Goal: Information Seeking & Learning: Learn about a topic

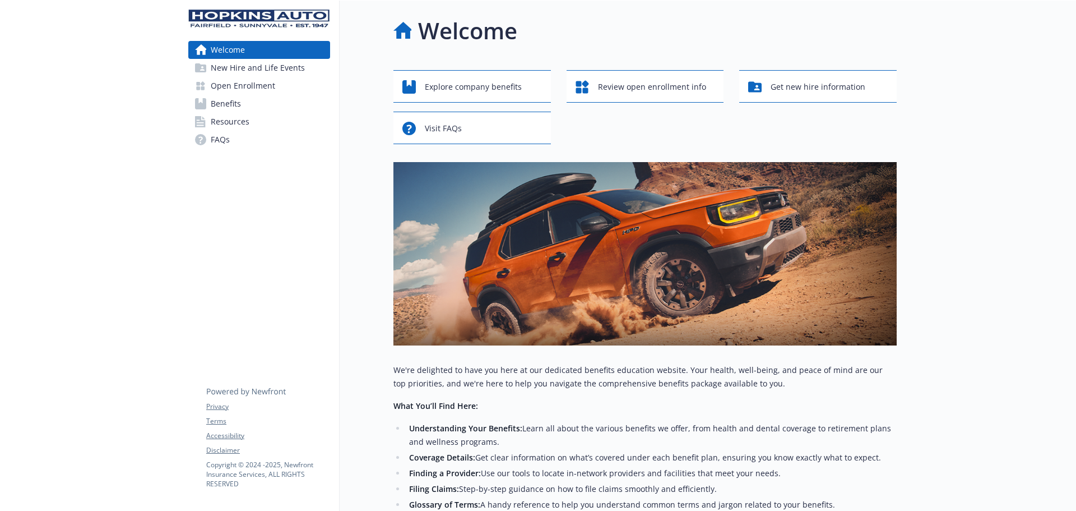
click at [228, 104] on span "Benefits" at bounding box center [226, 104] width 30 height 18
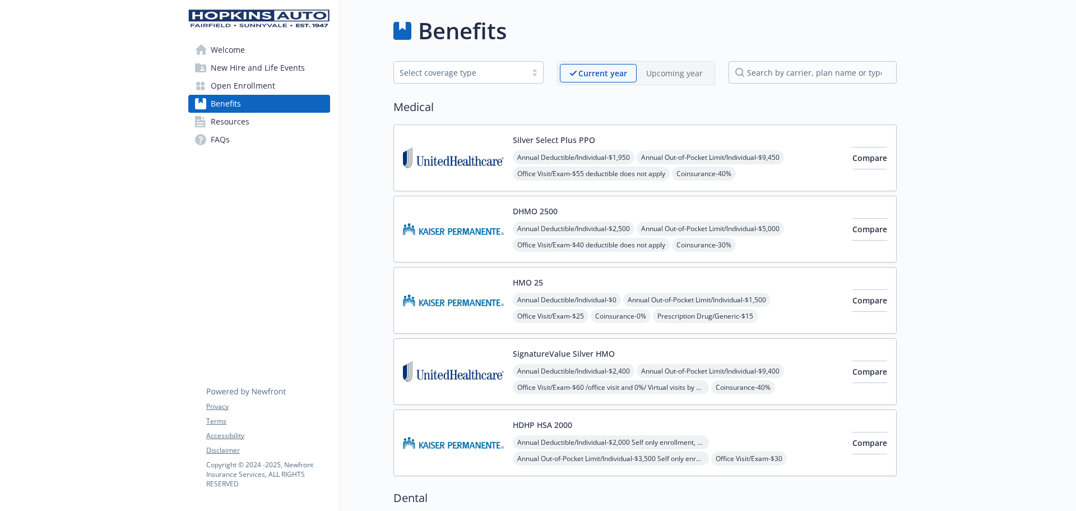
click at [246, 55] on link "Welcome" at bounding box center [259, 50] width 142 height 18
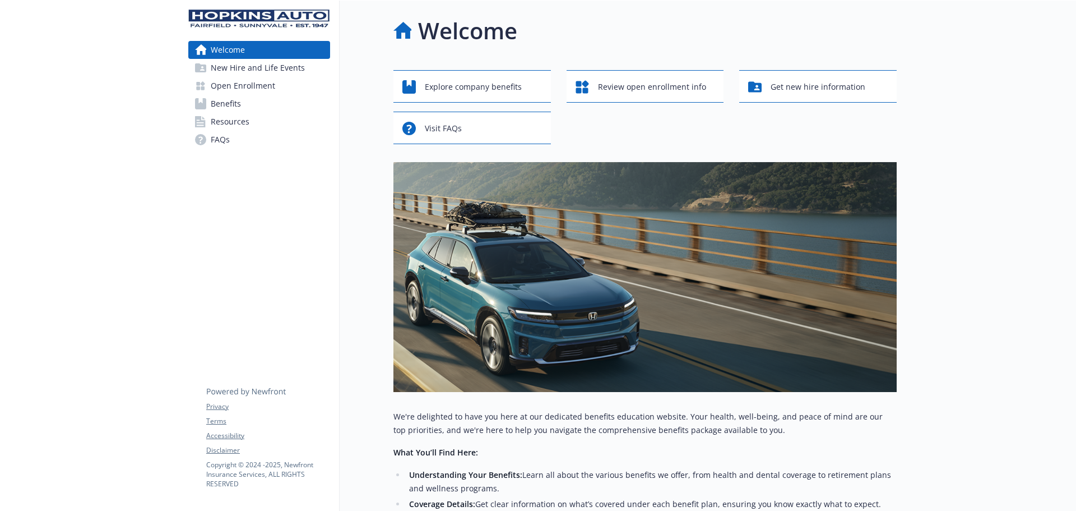
click at [242, 47] on span "Welcome" at bounding box center [228, 50] width 34 height 18
click at [298, 19] on img at bounding box center [259, 19] width 142 height 18
click at [672, 89] on span "Review open enrollment info" at bounding box center [652, 86] width 108 height 21
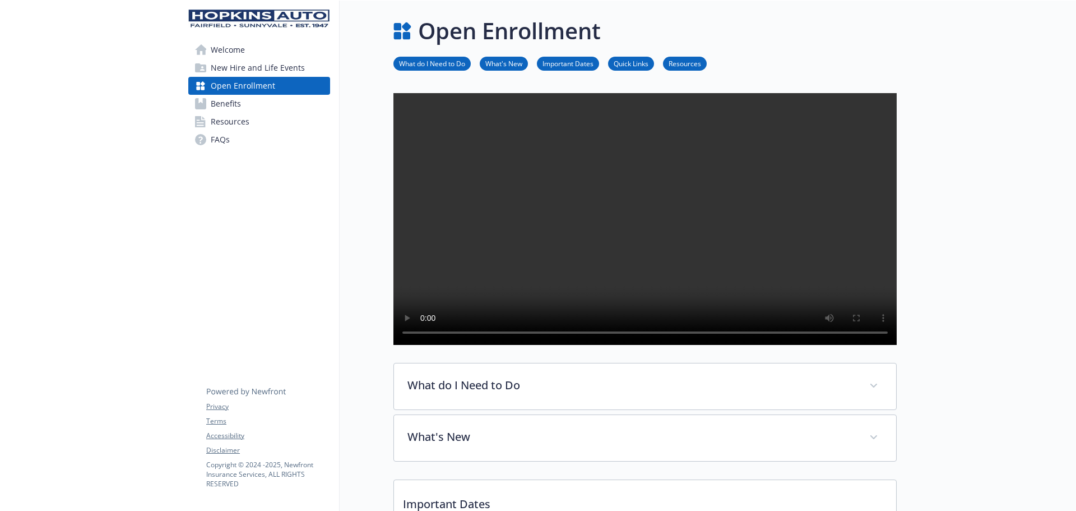
click at [234, 47] on span "Welcome" at bounding box center [228, 50] width 34 height 18
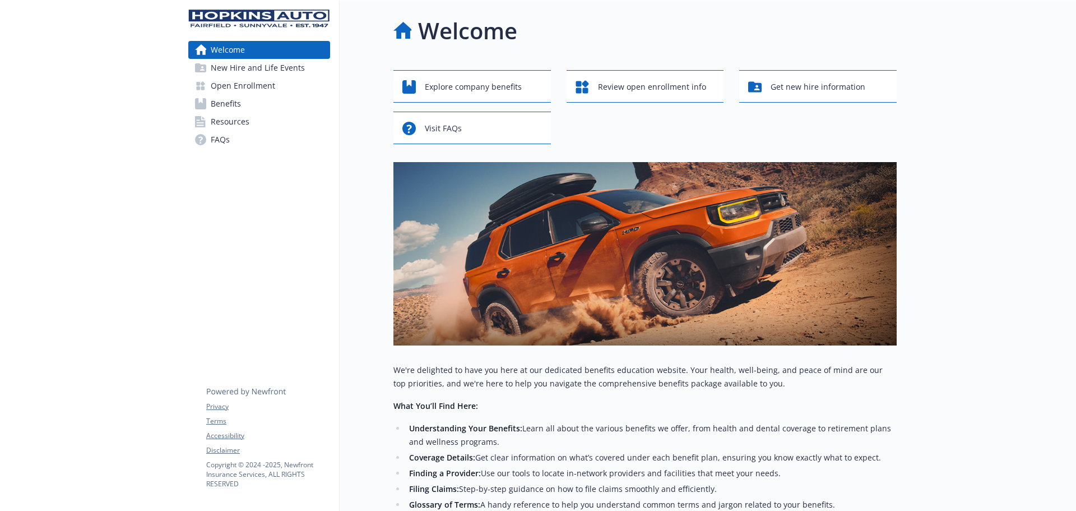
click at [253, 269] on div "Welcome New Hire and Life Events Open Enrollment Benefits Resources FAQs Privac…" at bounding box center [259, 365] width 160 height 728
